Goal: Task Accomplishment & Management: Manage account settings

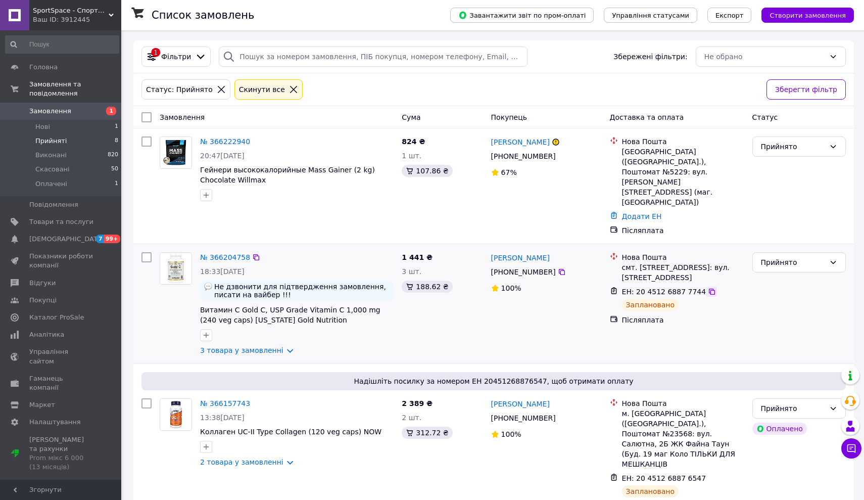
click at [708, 288] on icon at bounding box center [712, 292] width 8 height 8
click at [57, 180] on span "Оплачені" at bounding box center [51, 183] width 32 height 9
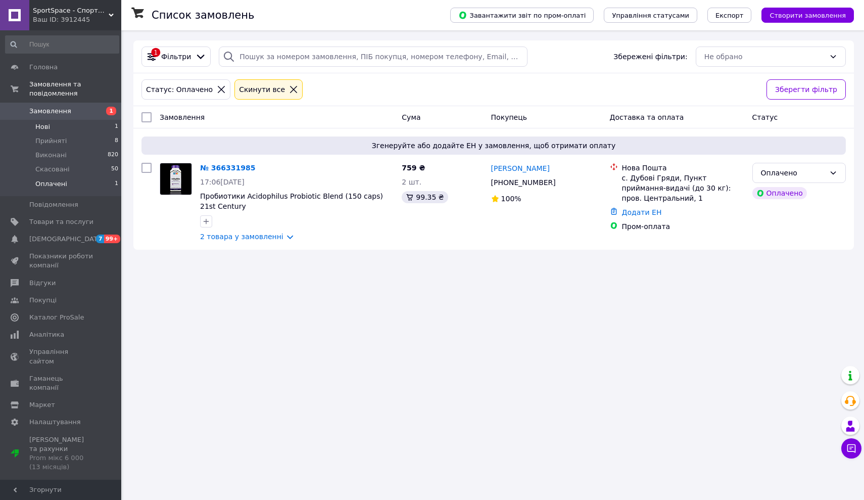
click at [49, 127] on span "Нові" at bounding box center [42, 126] width 15 height 9
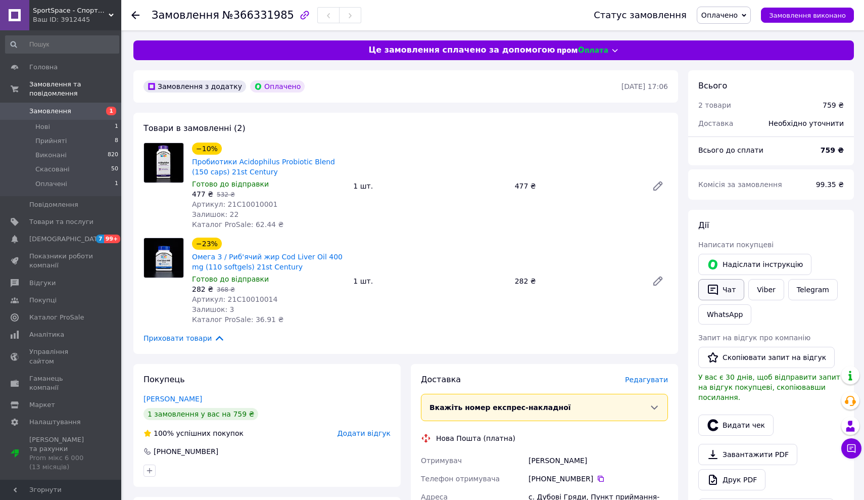
click at [714, 291] on icon "button" at bounding box center [713, 290] width 10 height 11
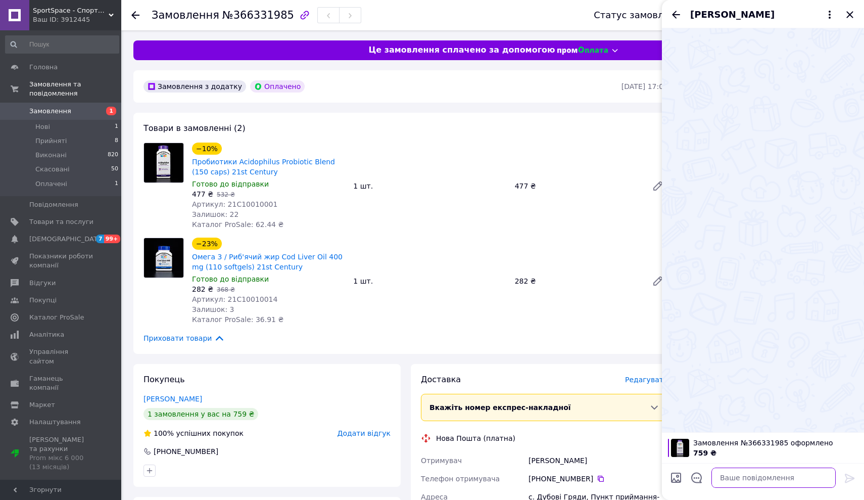
click at [735, 479] on textarea at bounding box center [774, 478] width 124 height 20
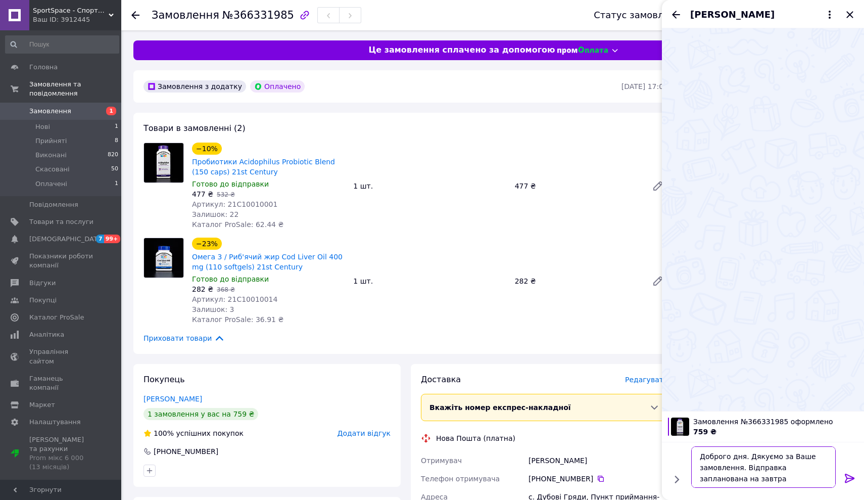
type textarea "Доброго дня. Дякуємо за Ваше замовлення. Відправка запланована на завтра."
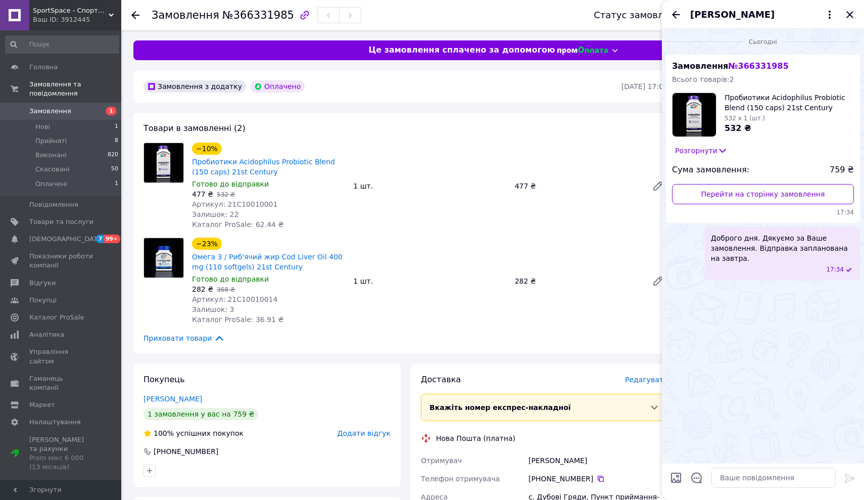
click at [850, 14] on icon "Закрити" at bounding box center [850, 15] width 12 height 12
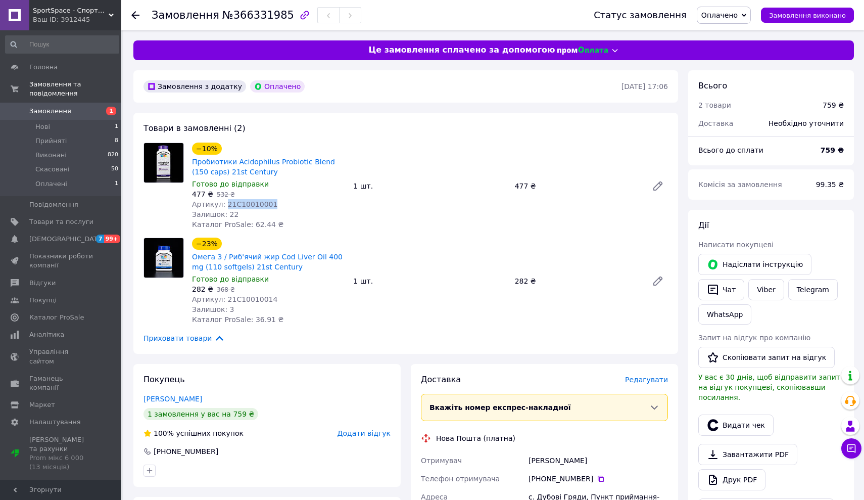
drag, startPoint x: 269, startPoint y: 202, endPoint x: 225, endPoint y: 202, distance: 44.0
click at [225, 202] on div "Артикул: 21С10010001" at bounding box center [268, 204] width 153 height 10
copy span "21С10010001"
drag, startPoint x: 273, startPoint y: 299, endPoint x: 224, endPoint y: 297, distance: 49.1
click at [224, 297] on div "Артикул: 21С10010014" at bounding box center [268, 299] width 153 height 10
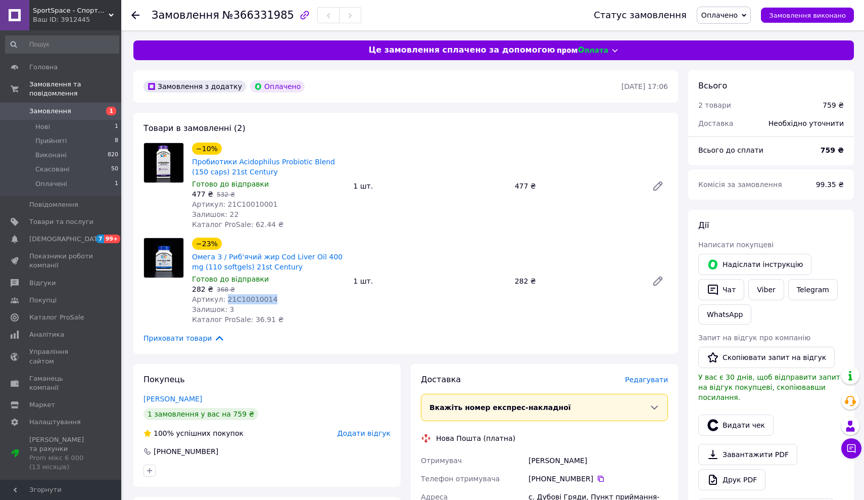
copy span "21С10010014"
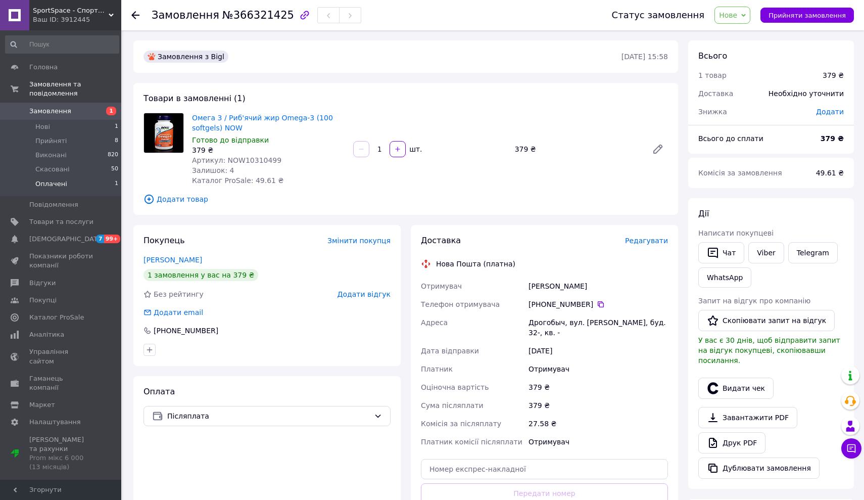
click at [55, 181] on span "Оплачені" at bounding box center [51, 183] width 32 height 9
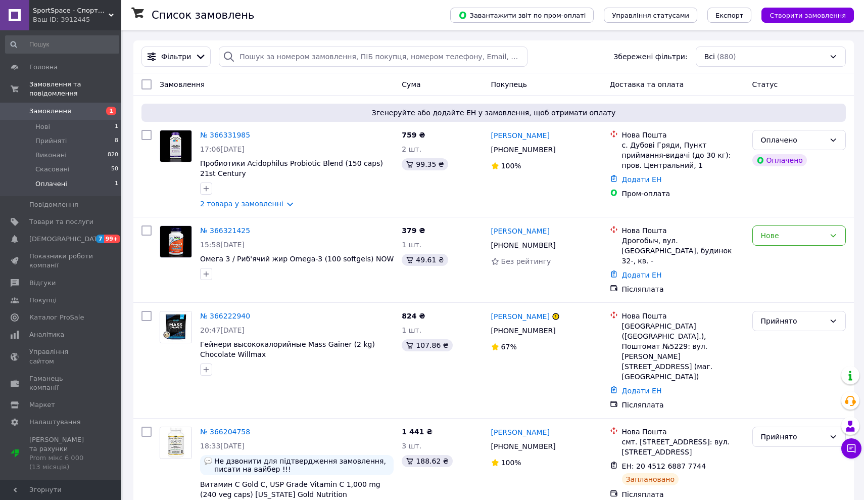
click at [68, 185] on li "Оплачені 1" at bounding box center [62, 186] width 124 height 19
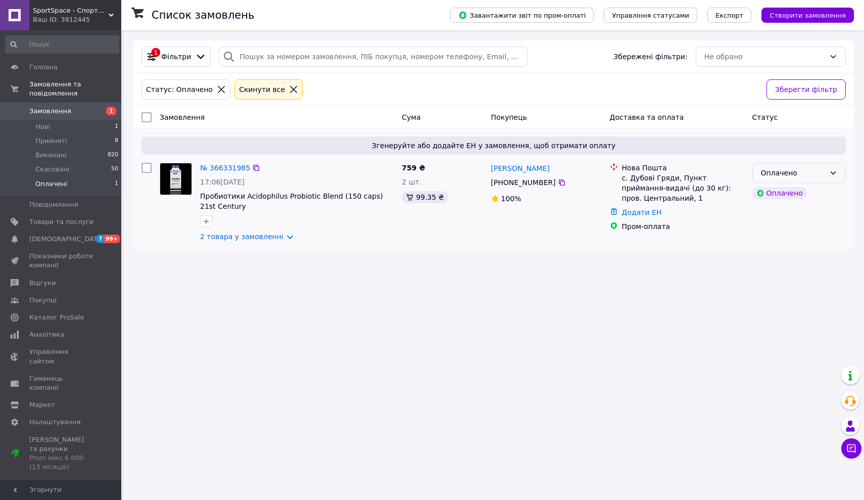
click at [780, 171] on div "Оплачено" at bounding box center [793, 172] width 64 height 11
click at [778, 192] on li "Прийнято" at bounding box center [799, 194] width 92 height 18
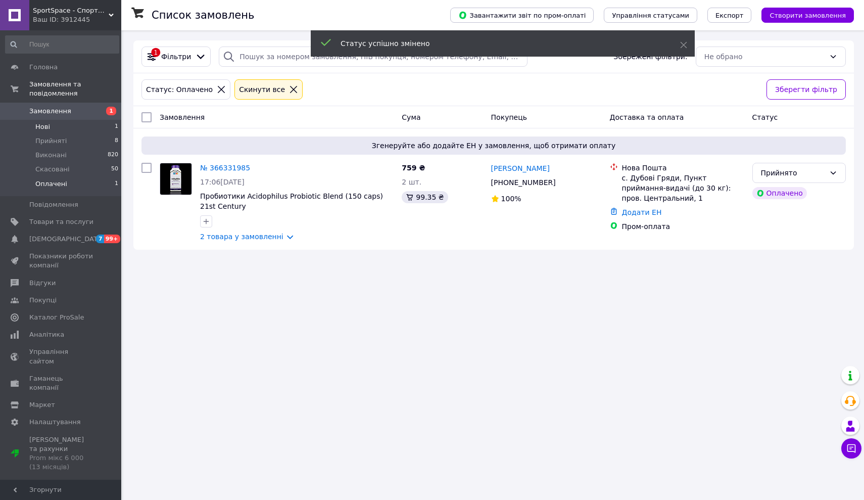
click at [51, 122] on li "Нові 1" at bounding box center [62, 127] width 124 height 14
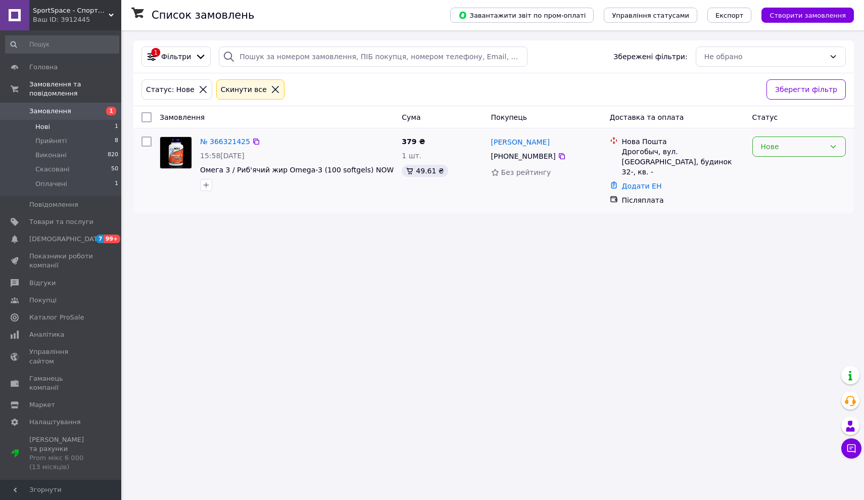
click at [775, 143] on div "Нове" at bounding box center [793, 146] width 64 height 11
click at [776, 166] on li "Прийнято" at bounding box center [799, 168] width 92 height 18
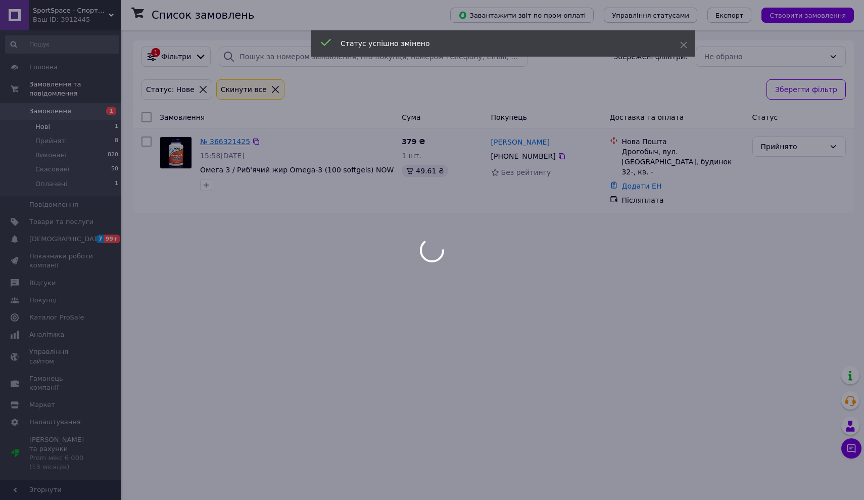
click at [220, 140] on div at bounding box center [432, 250] width 864 height 500
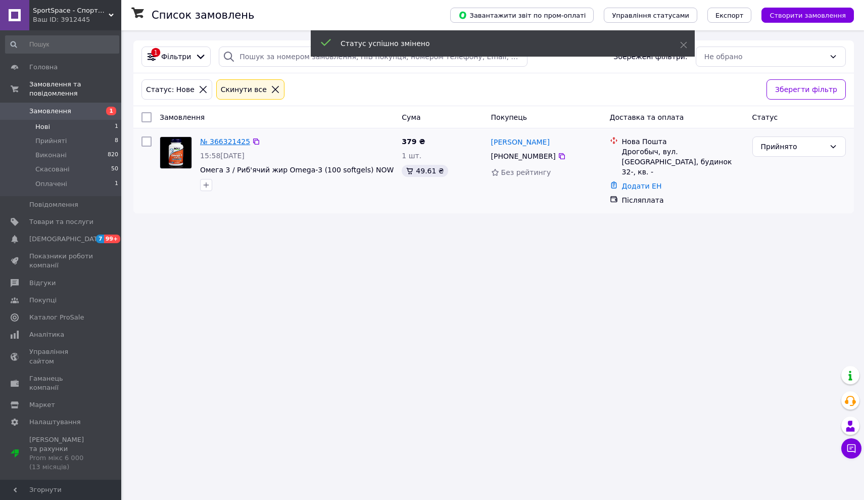
click at [220, 140] on link "№ 366321425" at bounding box center [225, 141] width 50 height 8
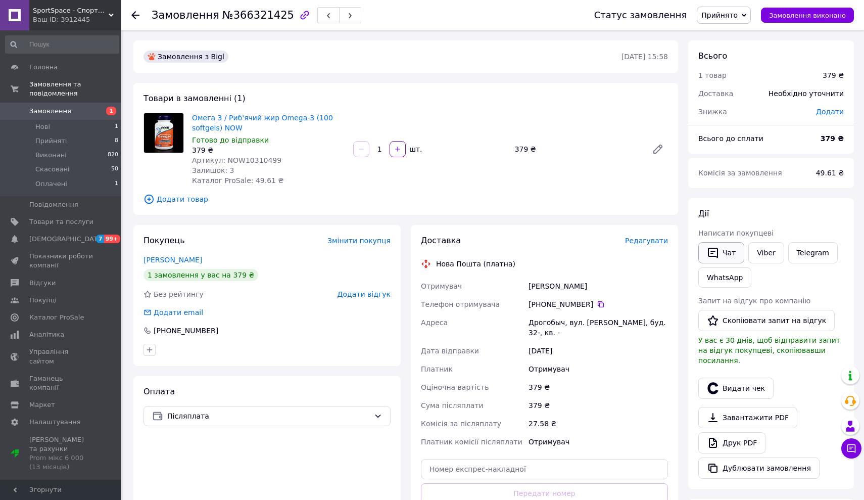
click at [723, 252] on button "Чат" at bounding box center [722, 252] width 46 height 21
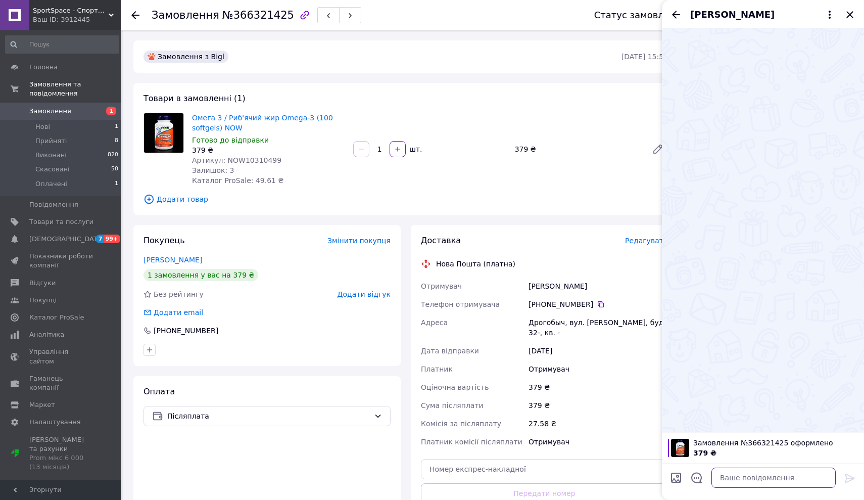
click at [721, 472] on textarea at bounding box center [774, 478] width 124 height 20
type textarea "L"
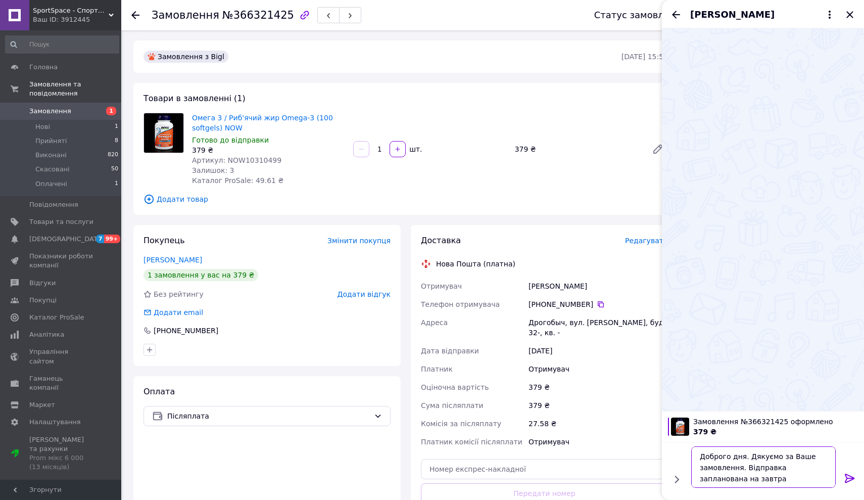
type textarea "Доброго дня. Дякуємо за Ваше замовлення. Відправка запланована на завтра."
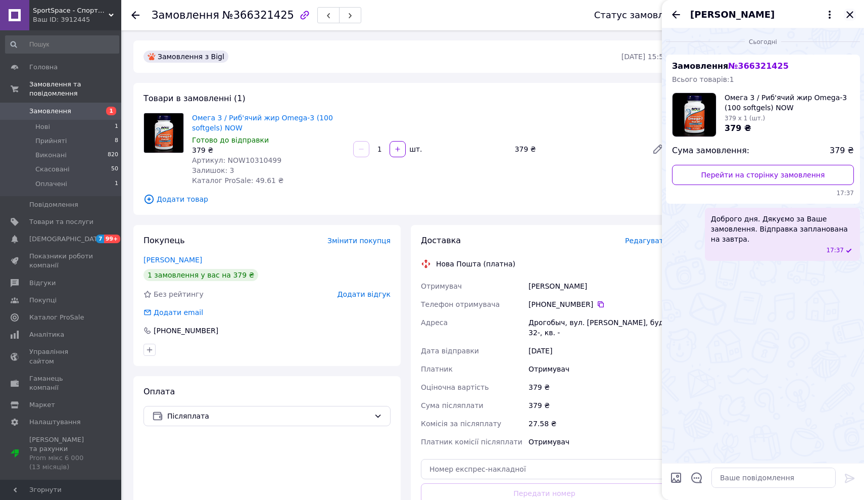
click at [850, 12] on icon "Закрити" at bounding box center [850, 15] width 12 height 12
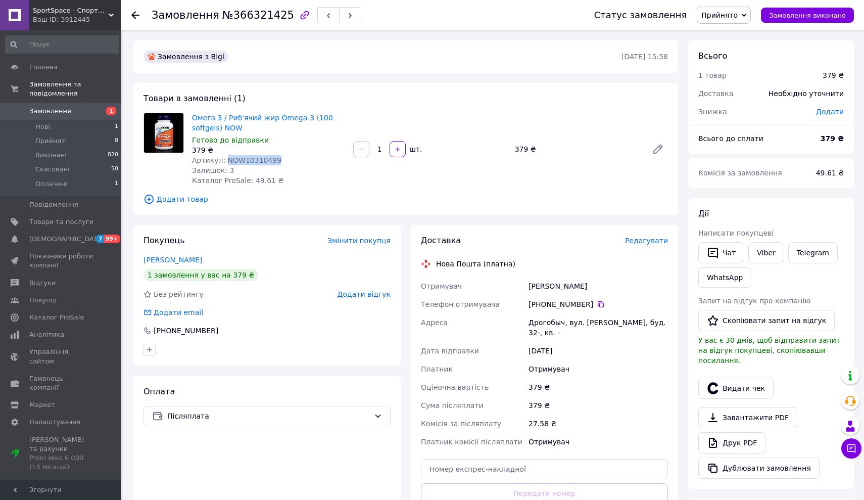
drag, startPoint x: 278, startPoint y: 161, endPoint x: 226, endPoint y: 159, distance: 52.1
click at [226, 159] on div "Артикул: NOW10310499" at bounding box center [268, 160] width 153 height 10
copy span "NOW10310499"
click at [45, 147] on li "Прийняті 8" at bounding box center [62, 141] width 124 height 14
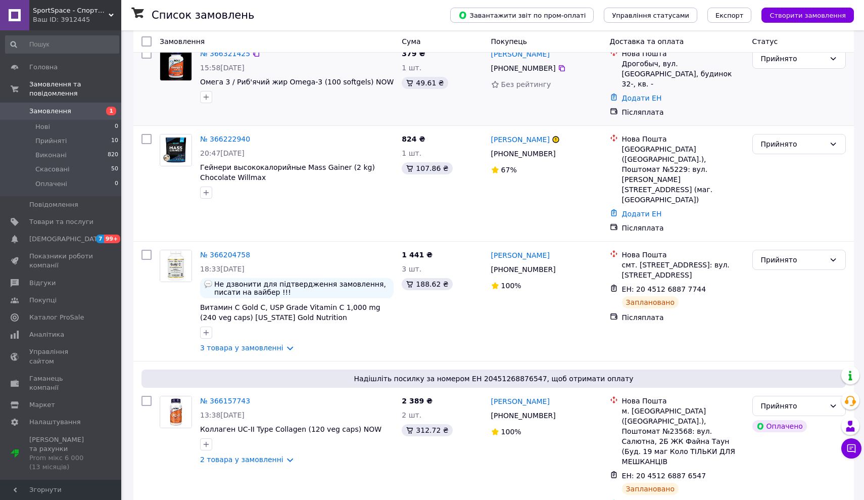
scroll to position [241, 0]
